Goal: Task Accomplishment & Management: Manage account settings

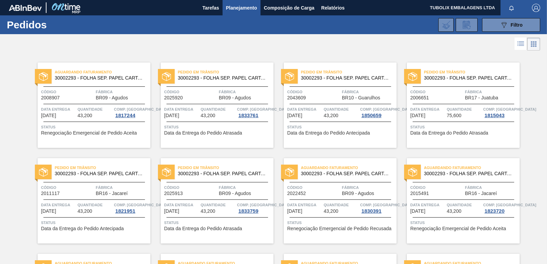
click at [114, 37] on div at bounding box center [273, 44] width 547 height 16
click at [541, 6] on span "button" at bounding box center [536, 8] width 16 height 8
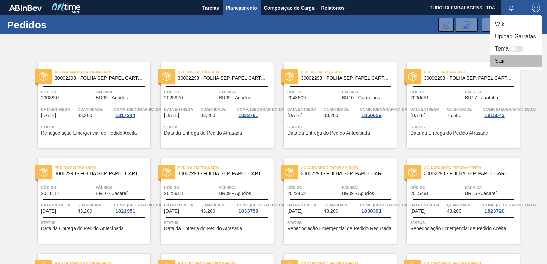
click at [497, 61] on li "Sair" at bounding box center [516, 61] width 52 height 12
